Goal: Task Accomplishment & Management: Use online tool/utility

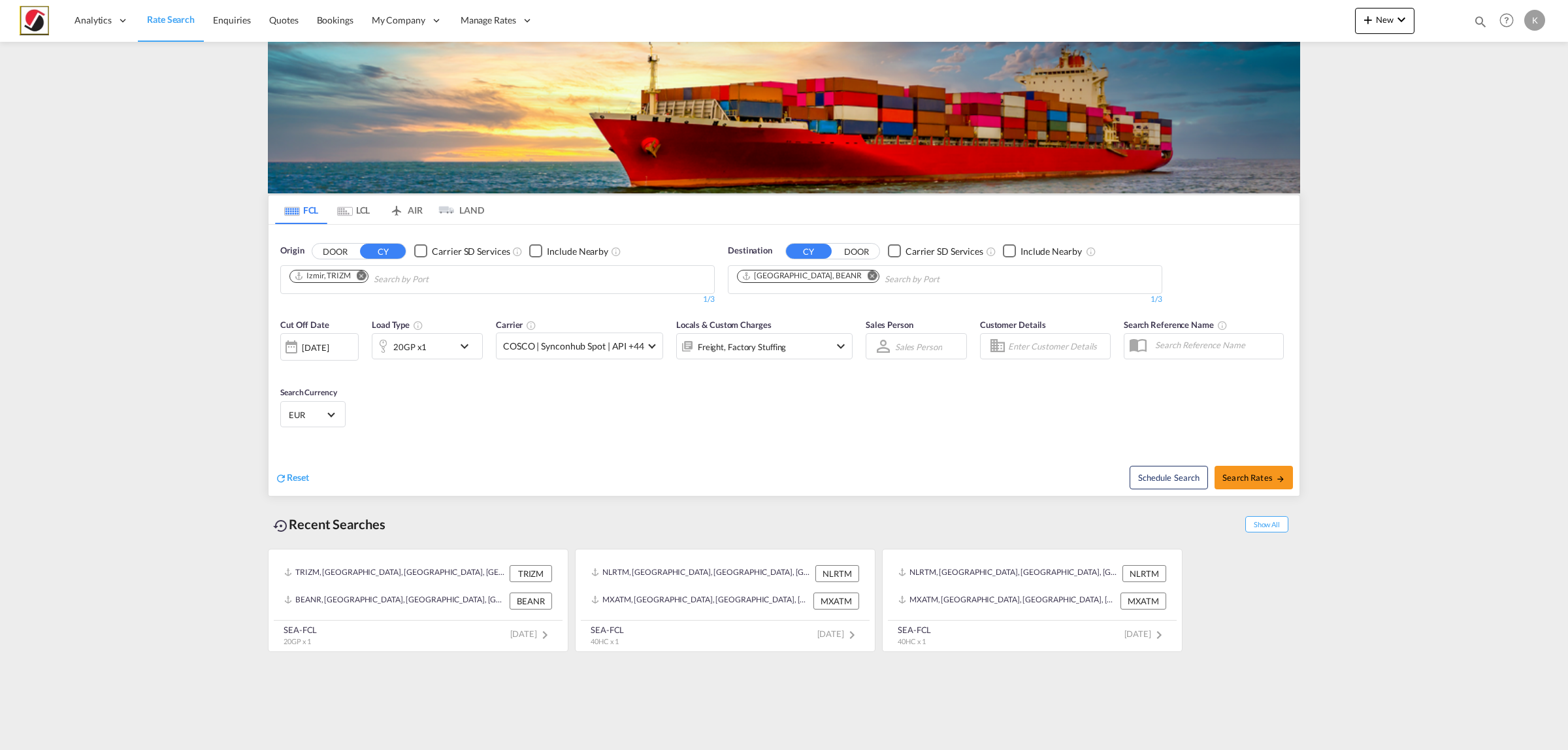
click at [364, 273] on md-icon "Remove" at bounding box center [362, 276] width 10 height 10
type input "antwer"
click at [397, 301] on div "Antwer p Belgium BEANR" at bounding box center [390, 310] width 248 height 39
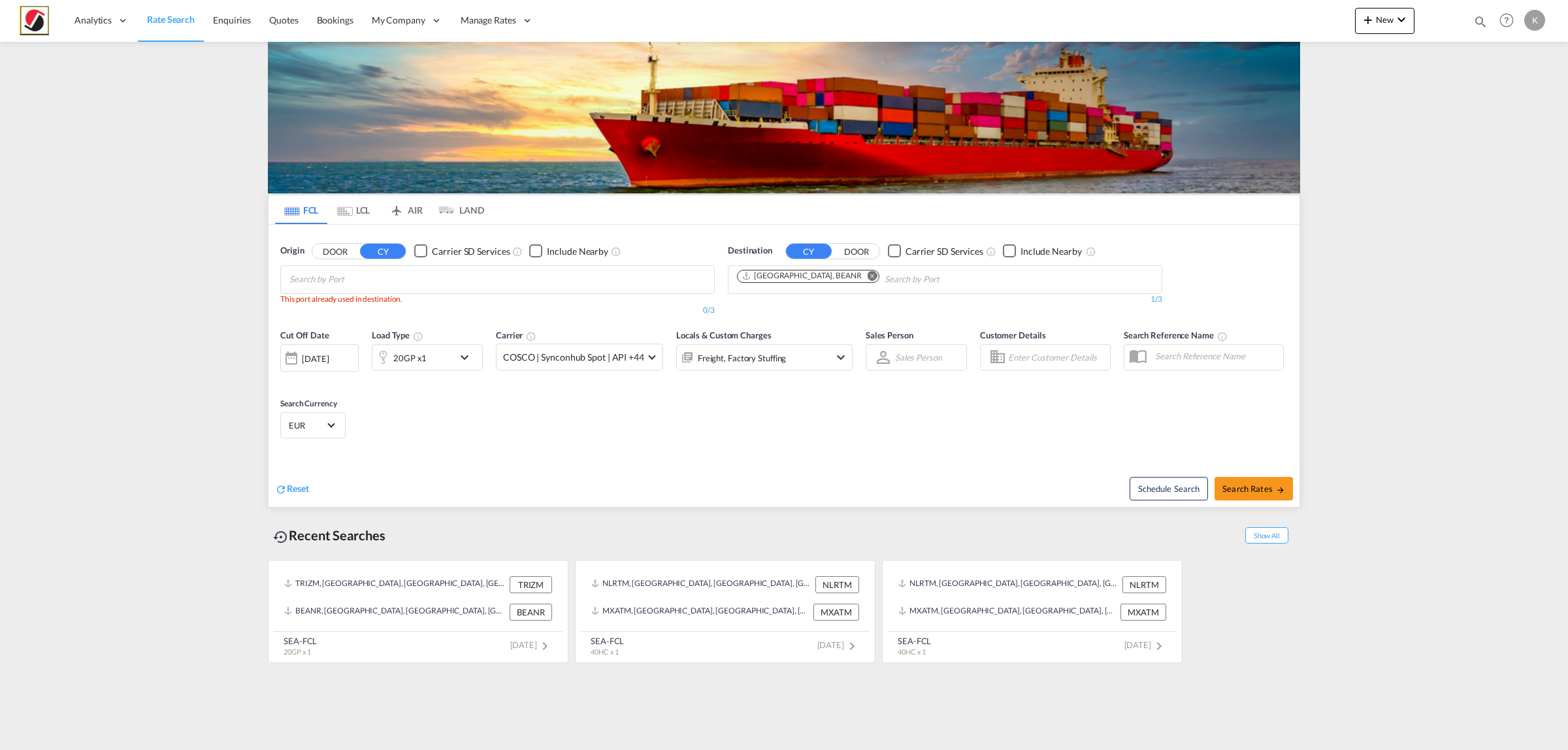
click at [867, 280] on md-icon "Remove" at bounding box center [872, 276] width 10 height 10
click at [420, 279] on body "Analytics Reports Dashboard Rate Search Enquiries Quotes Bookings" at bounding box center [784, 375] width 1568 height 750
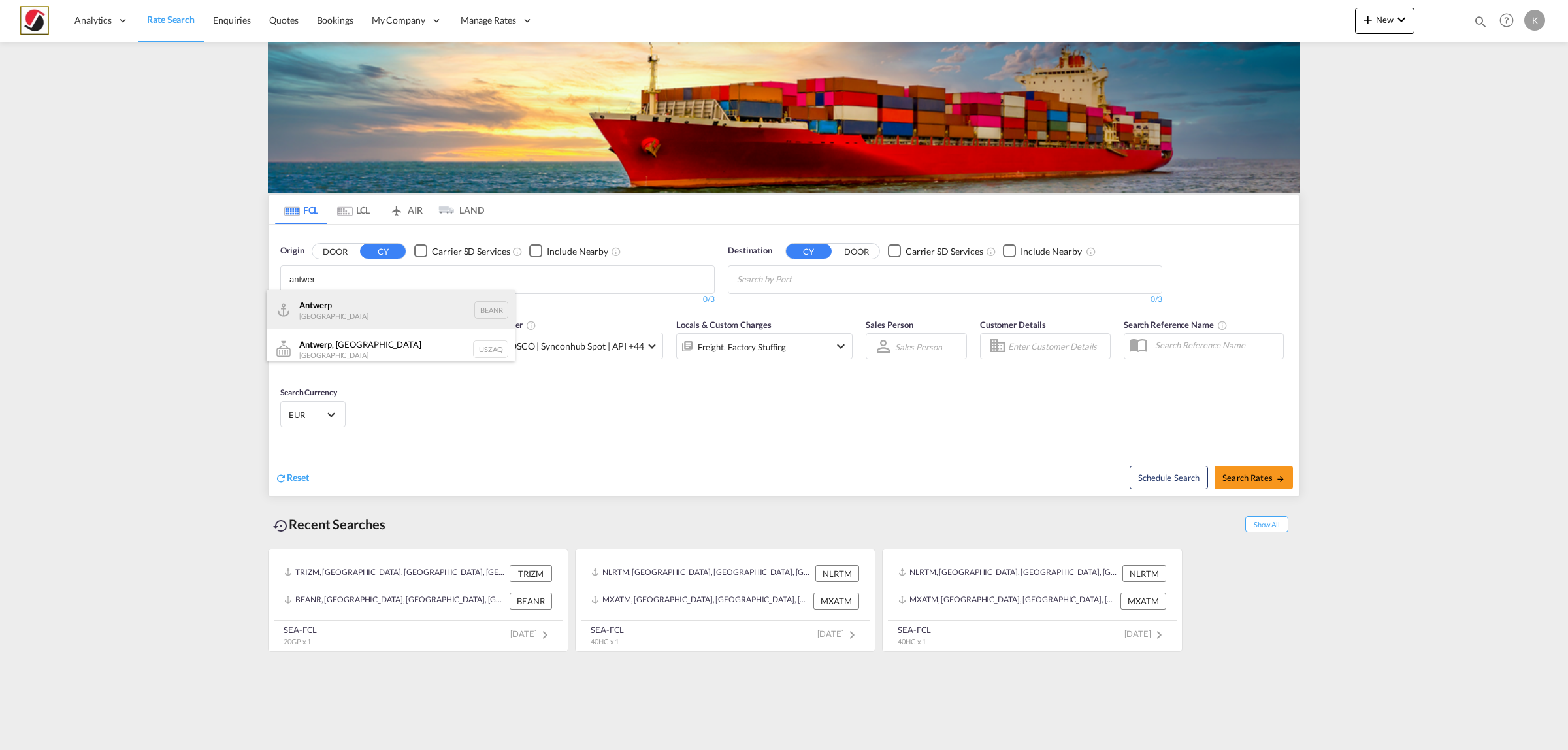
type input "antwer"
click at [401, 303] on div "Antwer p Belgium BEANR" at bounding box center [390, 310] width 248 height 39
click at [871, 274] on body "Analytics Reports Dashboard Rate Search Enquiries Quotes Bookings" at bounding box center [784, 375] width 1568 height 750
click at [800, 283] on body "Analytics Reports Dashboard Rate Search Enquiries Quotes Bookings" at bounding box center [784, 375] width 1568 height 750
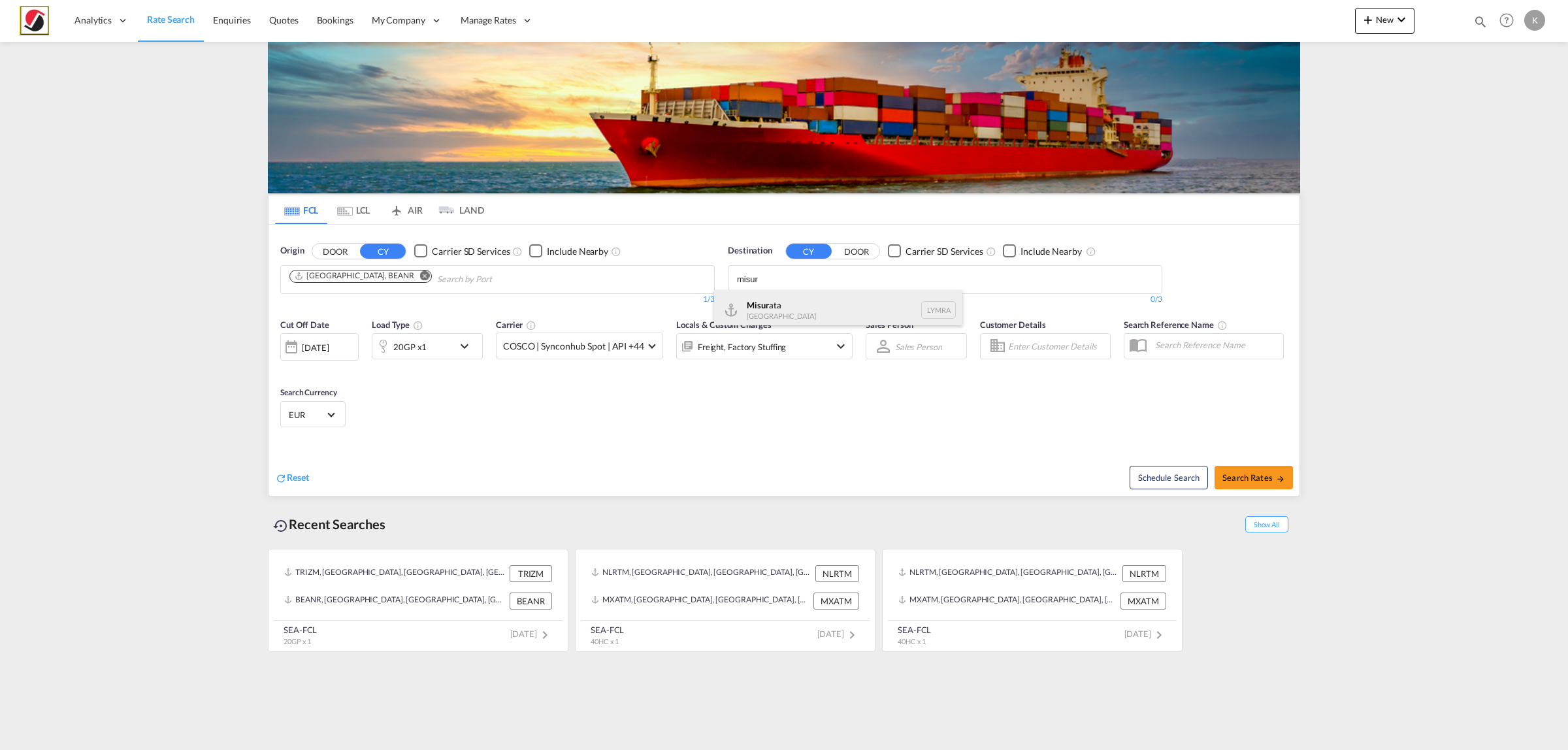
type input "misur"
click at [811, 309] on div "Misur ata [GEOGRAPHIC_DATA] [GEOGRAPHIC_DATA]" at bounding box center [838, 310] width 248 height 39
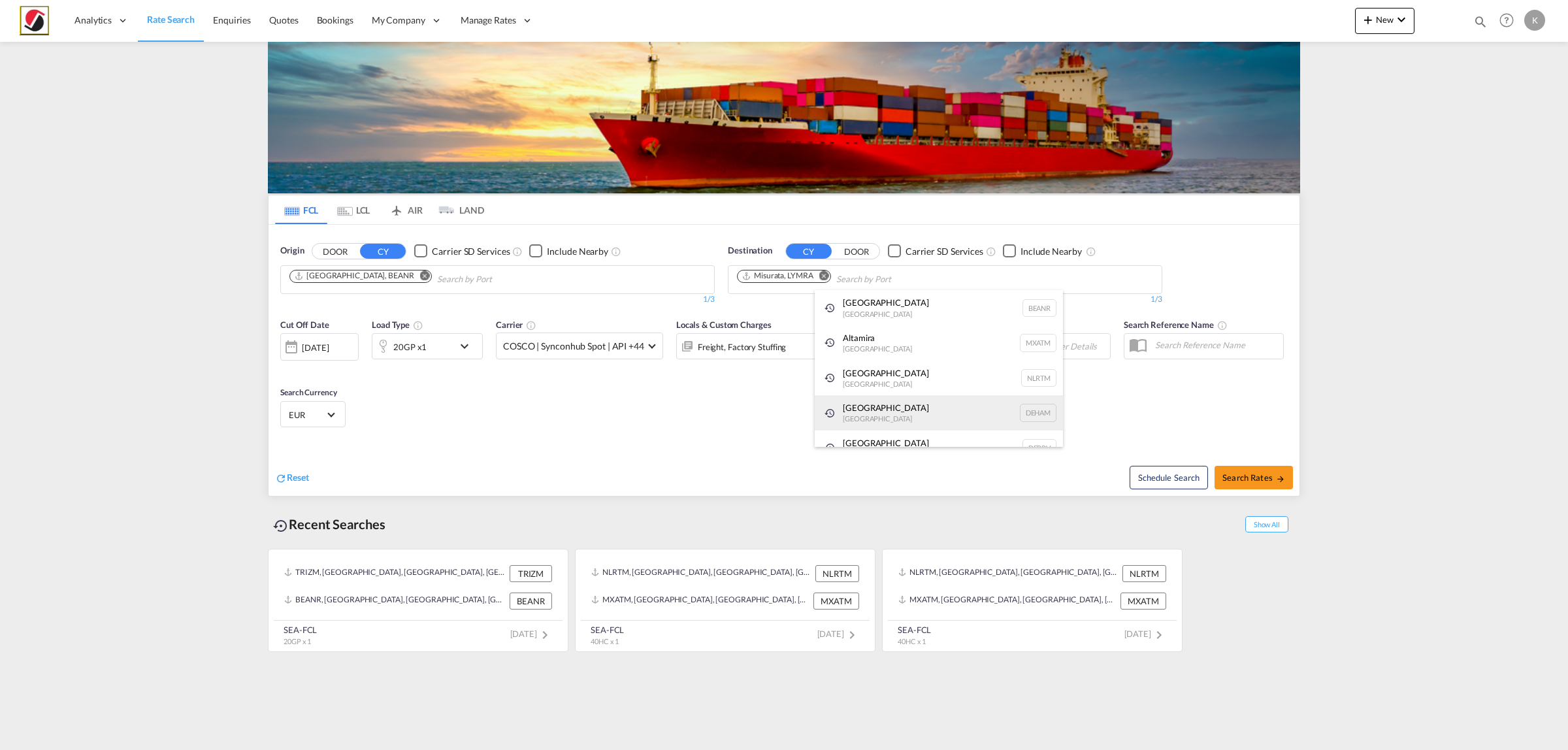
click at [841, 422] on div "Hamburg [GEOGRAPHIC_DATA] [GEOGRAPHIC_DATA]" at bounding box center [938, 413] width 248 height 35
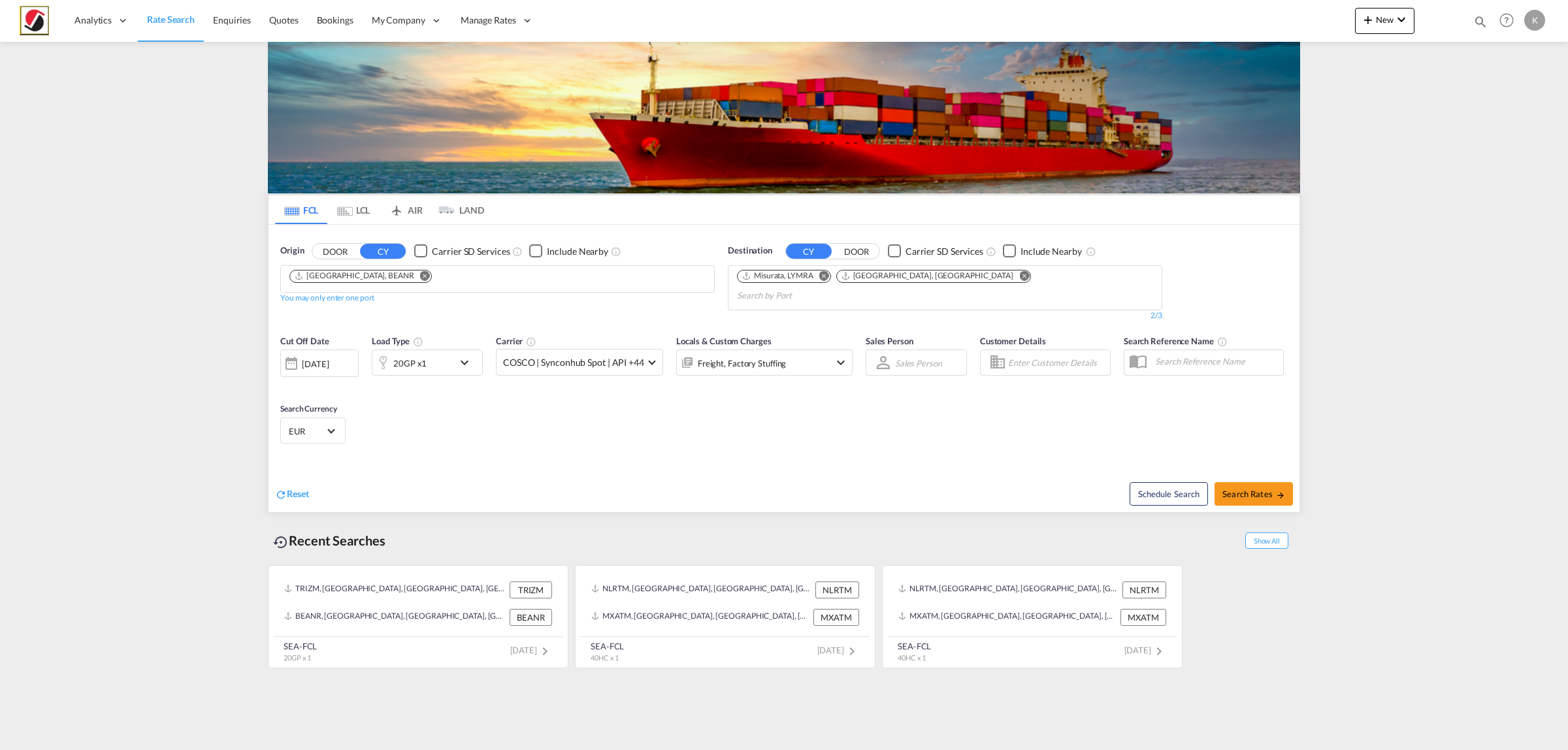
click at [1019, 276] on md-icon "Remove" at bounding box center [1024, 276] width 10 height 10
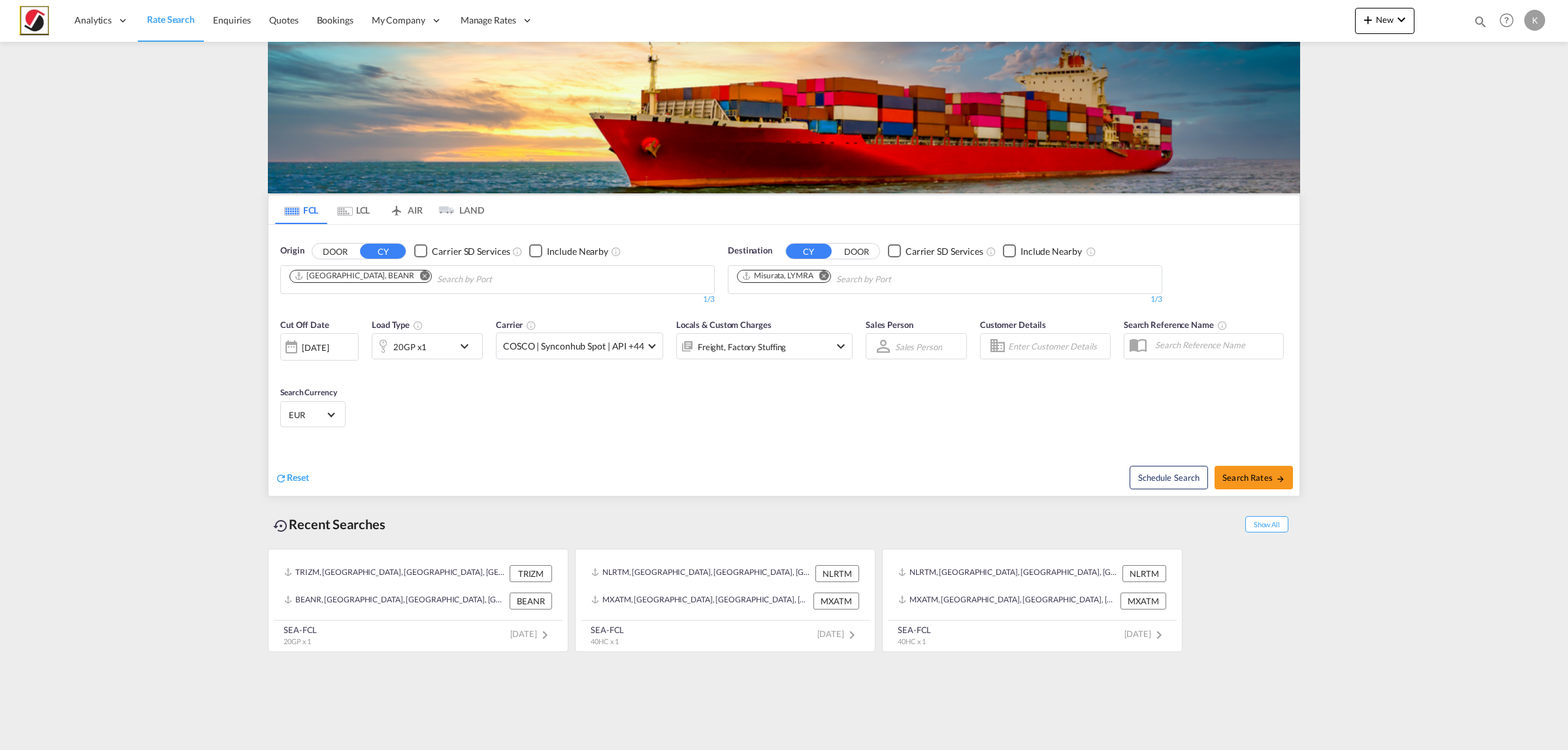
click at [468, 353] on md-icon "icon-chevron-down" at bounding box center [467, 346] width 22 height 16
drag, startPoint x: 412, startPoint y: 406, endPoint x: 401, endPoint y: 405, distance: 11.0
click at [401, 405] on div "25000 KG KG" at bounding box center [457, 404] width 111 height 24
click at [422, 402] on input "25000" at bounding box center [433, 404] width 52 height 22
drag, startPoint x: 419, startPoint y: 405, endPoint x: 403, endPoint y: 403, distance: 16.1
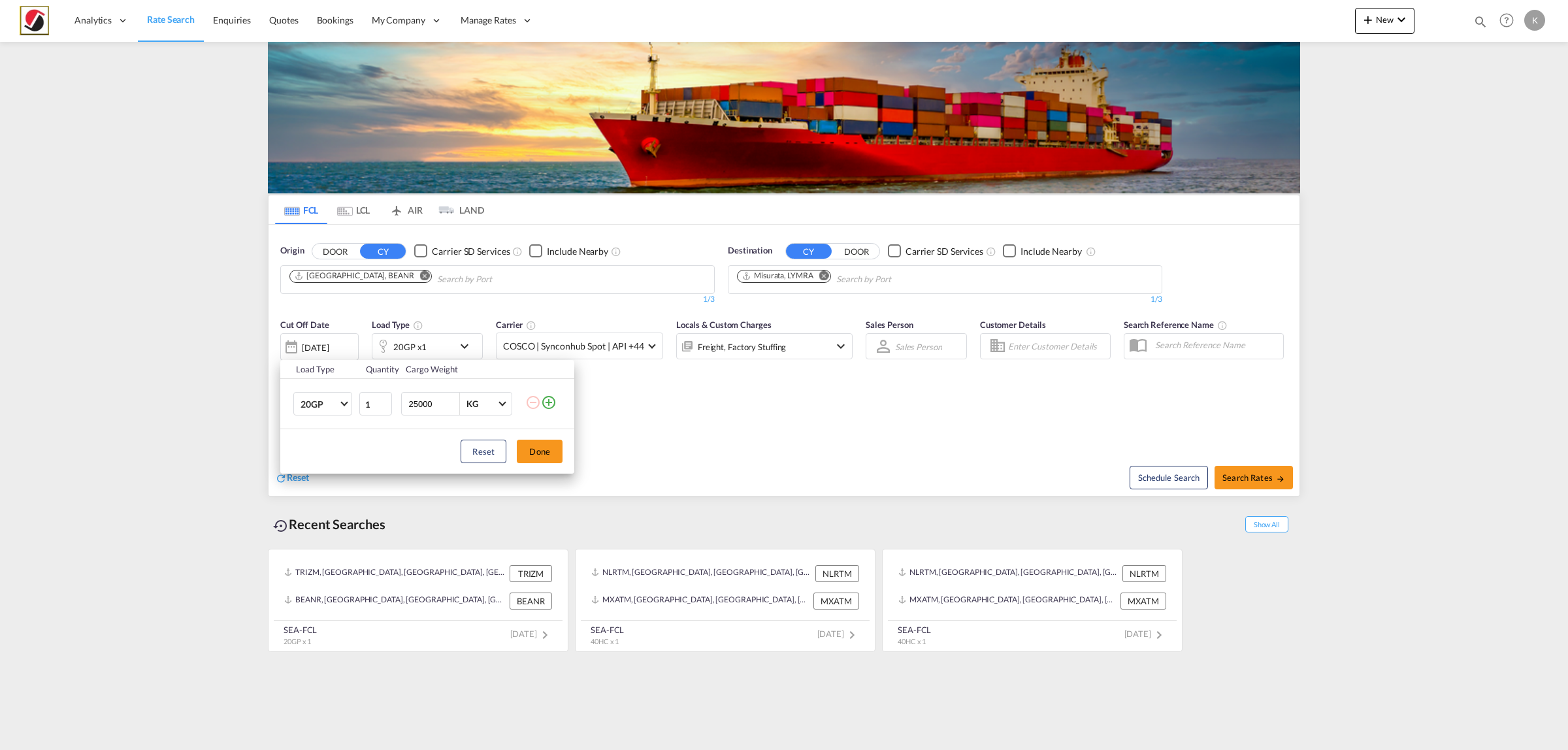
click at [403, 403] on div "25000 KG KG" at bounding box center [457, 404] width 111 height 24
type input "8000"
click at [527, 445] on button "Done" at bounding box center [540, 452] width 46 height 24
click at [814, 344] on div "Freight, Factory Stuffing" at bounding box center [746, 346] width 140 height 26
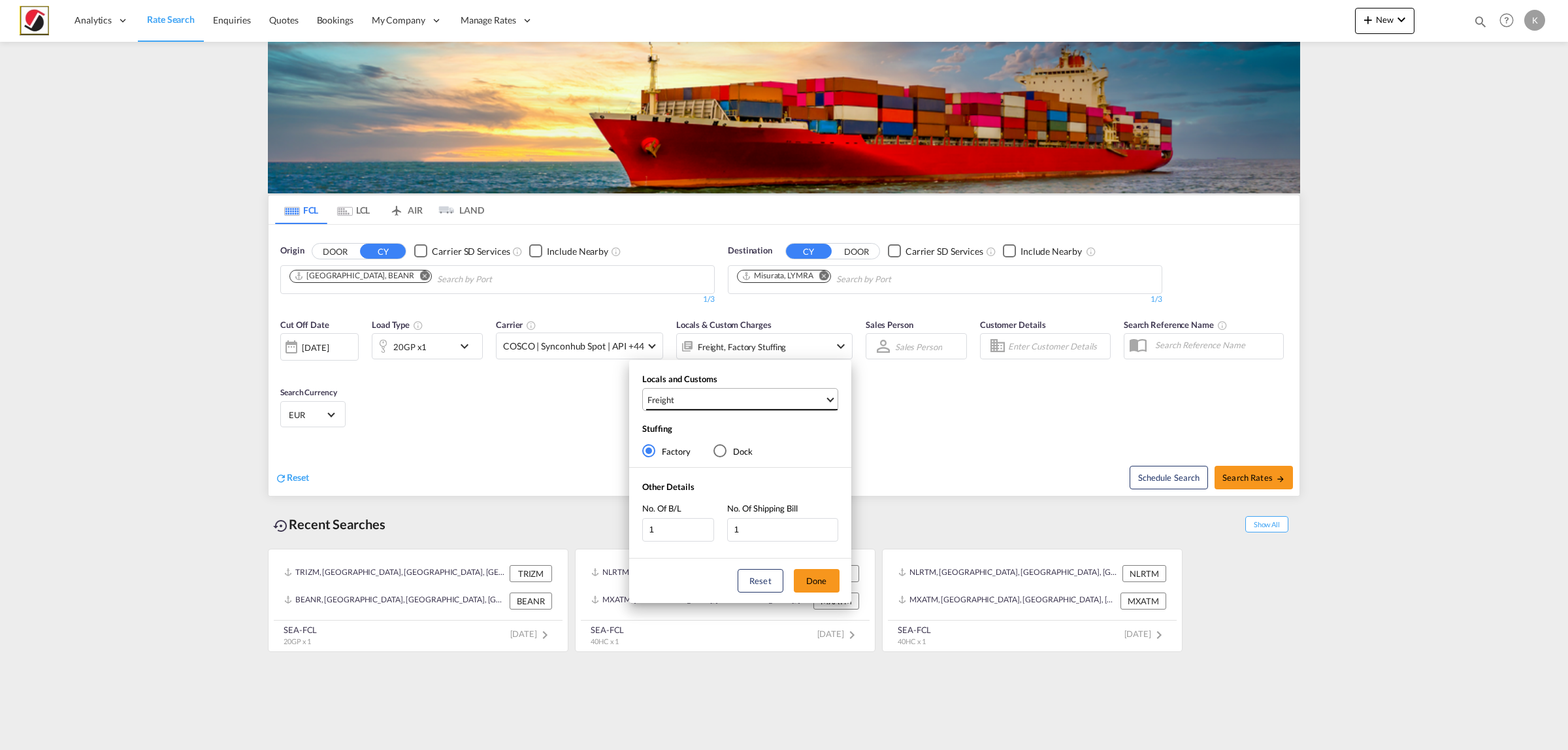
click at [711, 399] on span "Freight" at bounding box center [736, 399] width 177 height 12
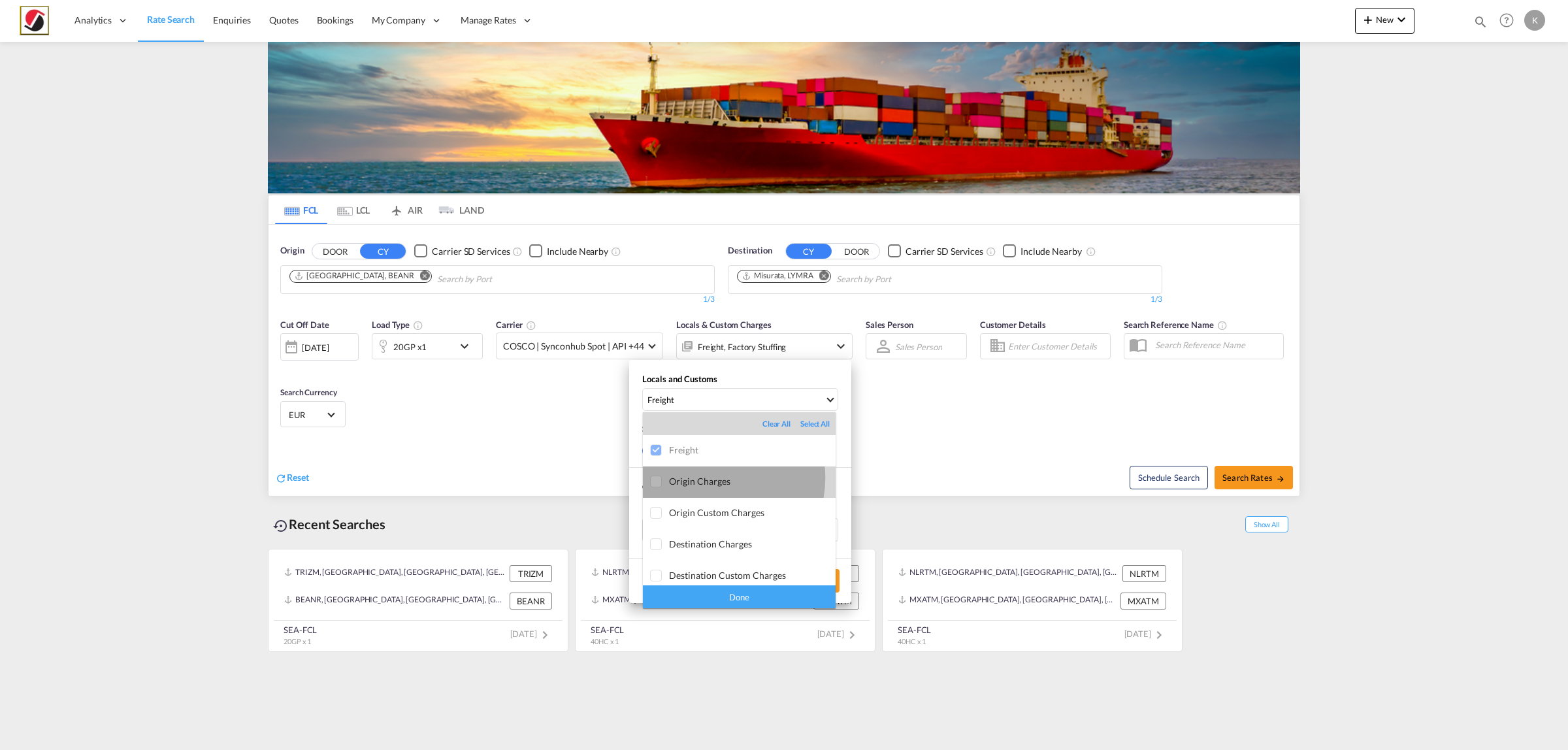
drag, startPoint x: 709, startPoint y: 478, endPoint x: 706, endPoint y: 511, distance: 33.1
click at [709, 478] on div "Origin Charges" at bounding box center [752, 481] width 166 height 11
click at [720, 599] on div "Done" at bounding box center [739, 596] width 193 height 23
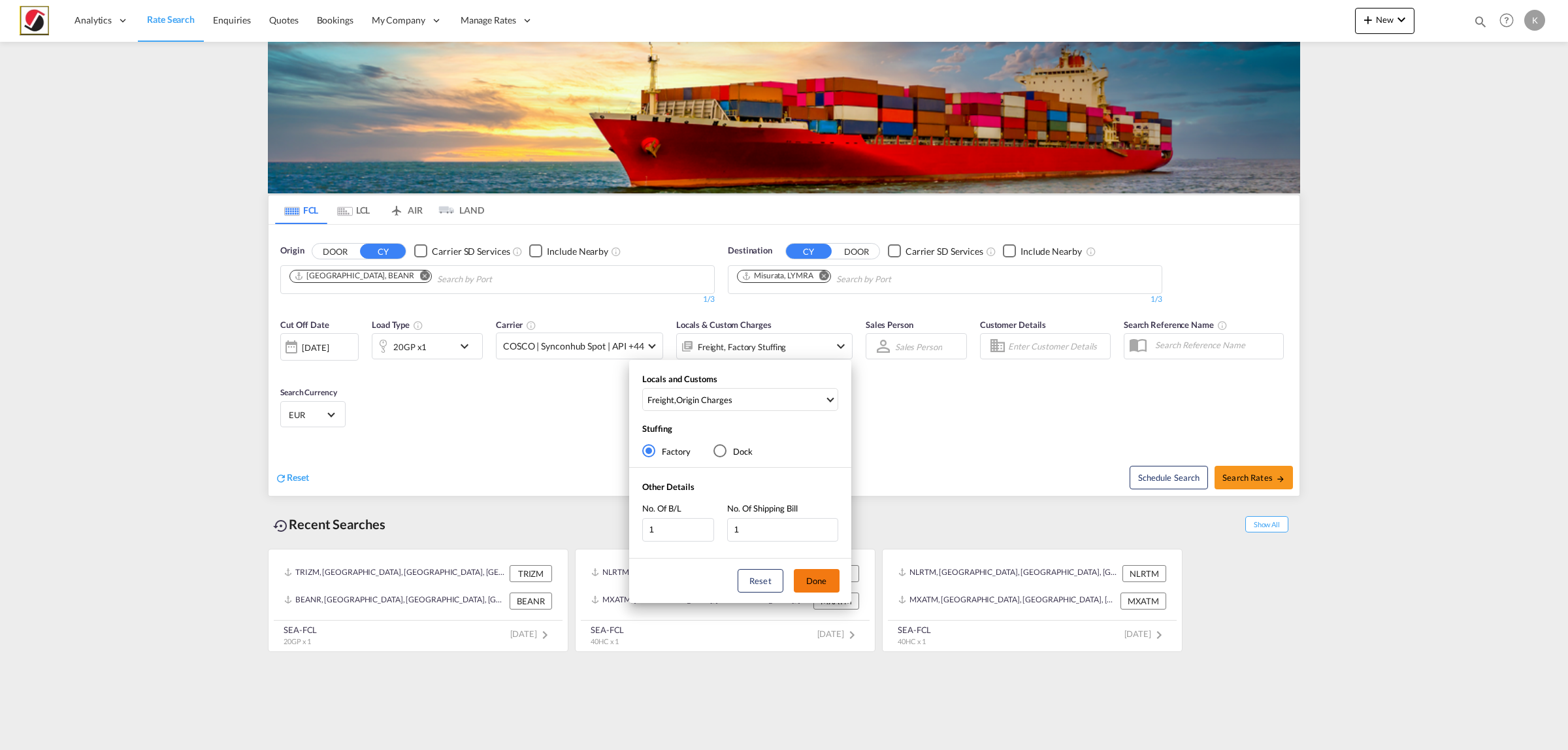
drag, startPoint x: 817, startPoint y: 585, endPoint x: 1069, endPoint y: 546, distance: 255.0
click at [817, 586] on button "Done" at bounding box center [817, 581] width 46 height 24
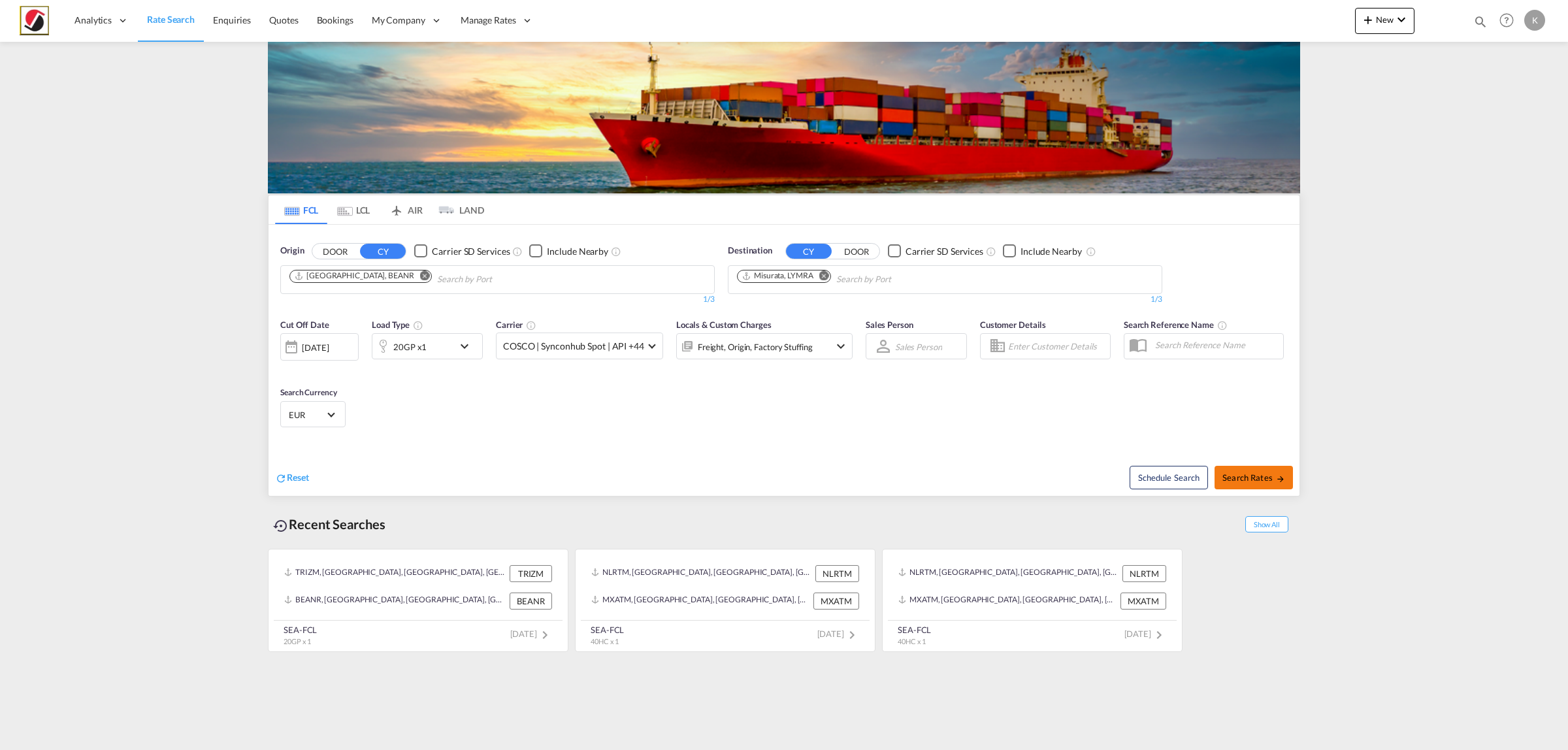
click at [1285, 481] on button "Search Rates" at bounding box center [1254, 478] width 79 height 24
type input "BEANR to LYMRA / [DATE]"
